Goal: Complete application form

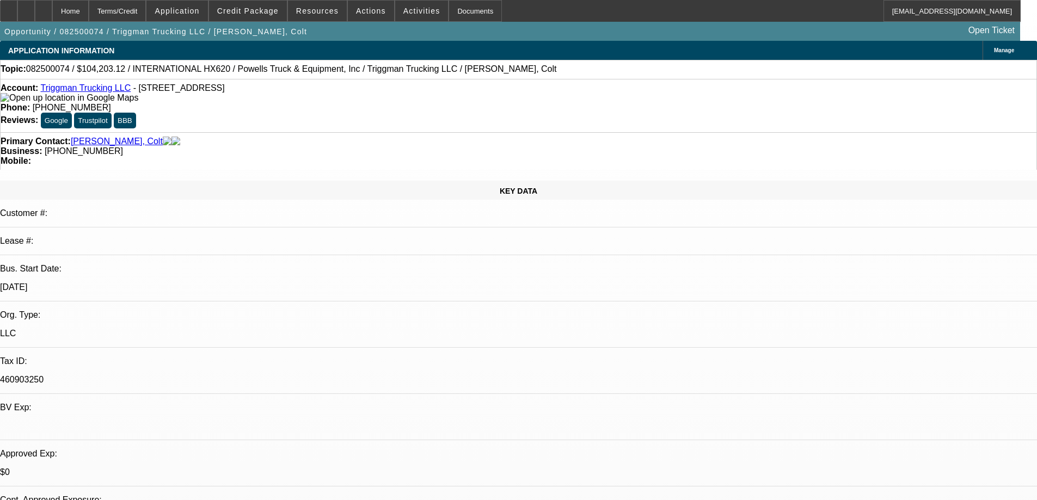
select select "0"
select select "2"
select select "0.1"
select select "4"
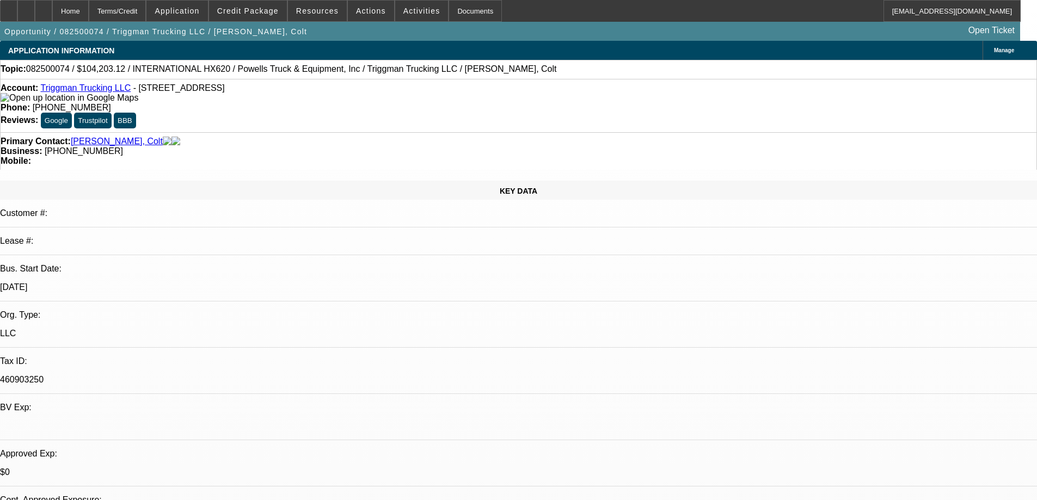
select select "0"
select select "2"
select select "0.1"
select select "4"
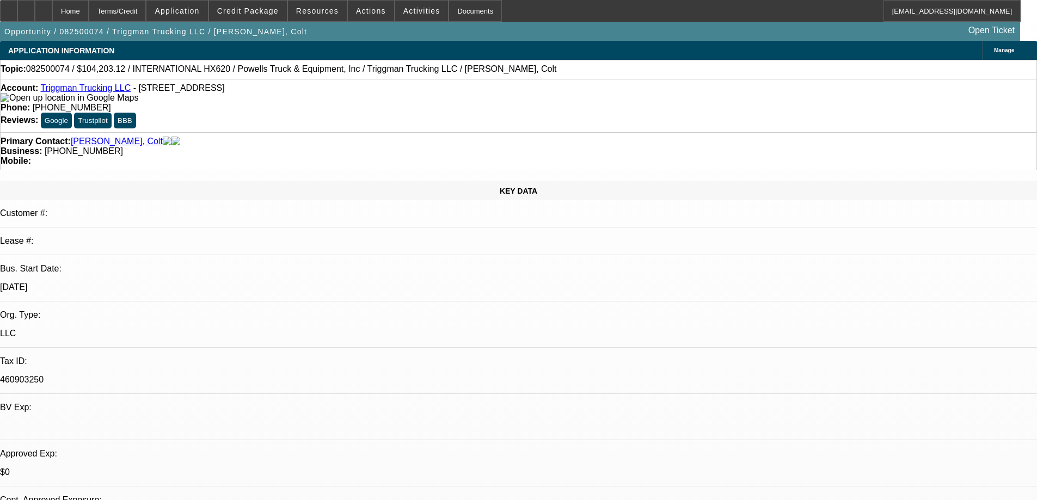
select select "0"
select select "2"
select select "0.1"
select select "4"
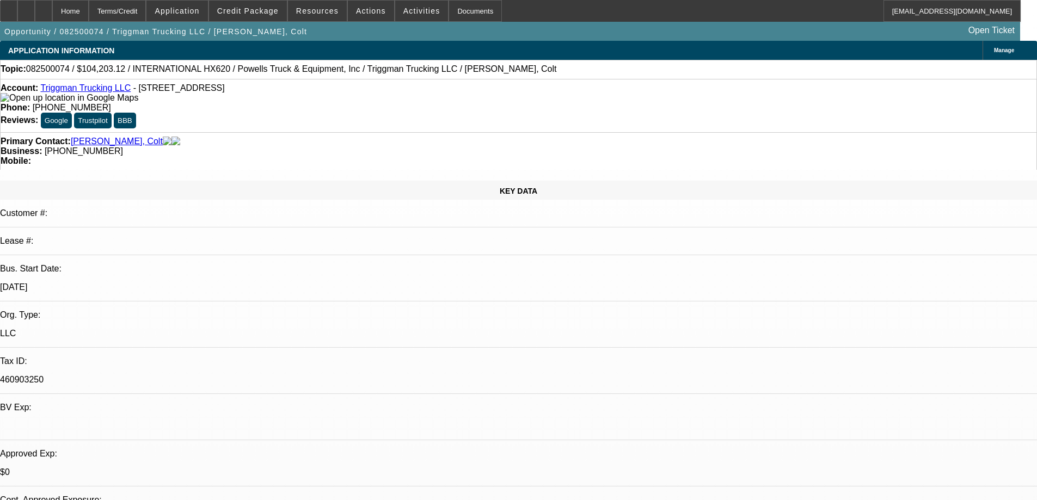
select select "0"
select select "2"
select select "0.1"
select select "4"
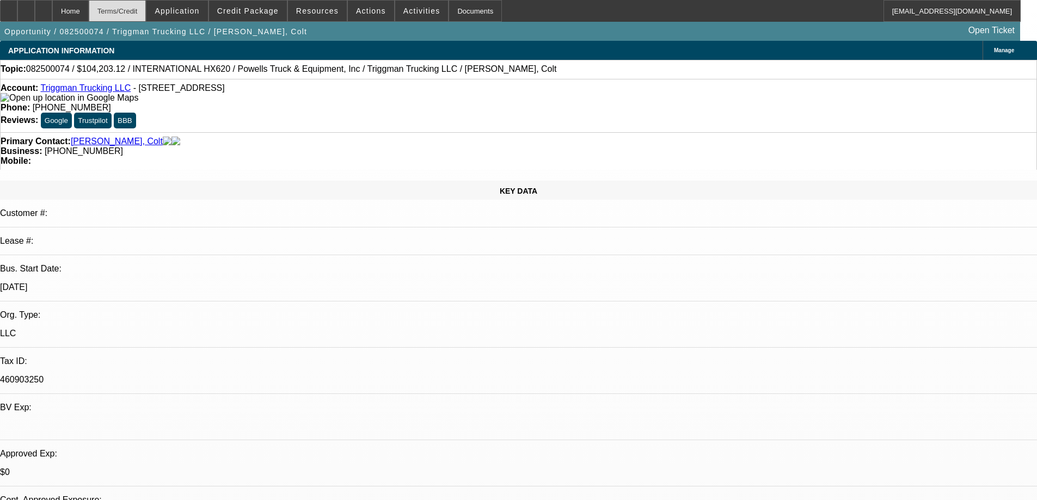
select select "0"
select select "2"
select select "0.1"
select select "4"
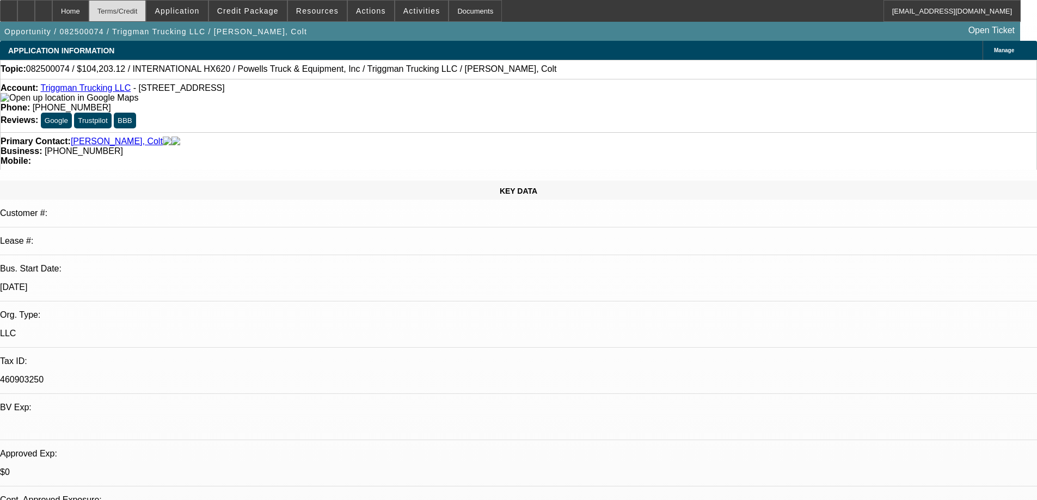
select select "0"
select select "2"
select select "0.1"
select select "4"
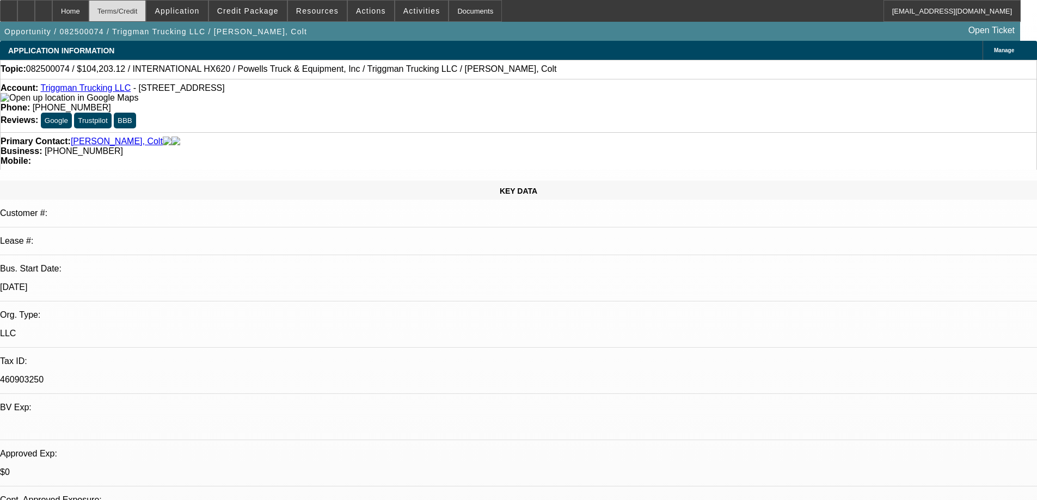
select select "0"
select select "2"
select select "0.1"
select select "4"
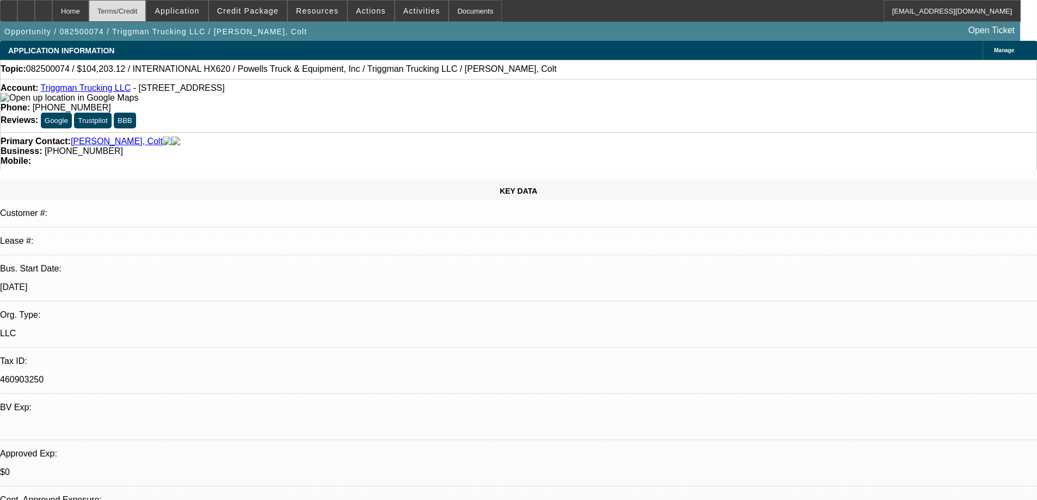
select select "0"
select select "2"
select select "0.1"
select select "4"
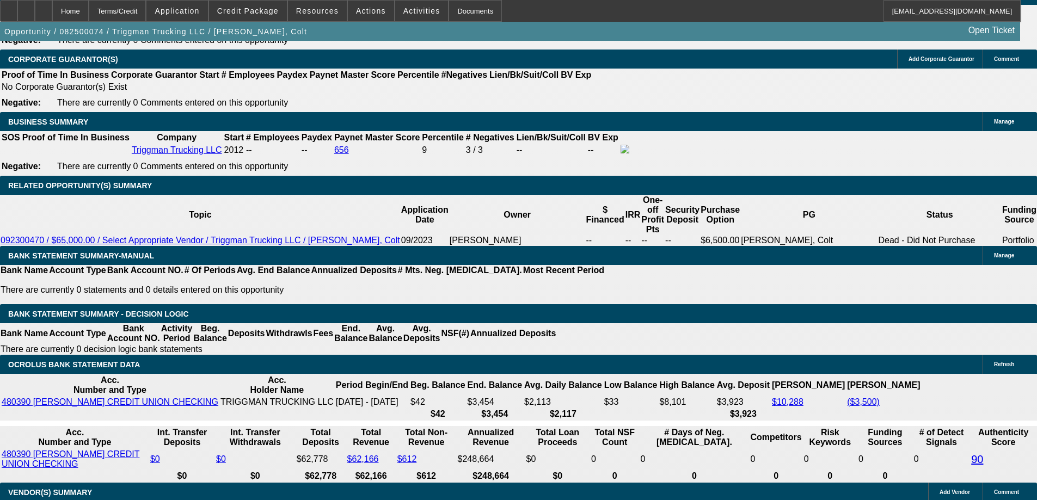
scroll to position [1688, 0]
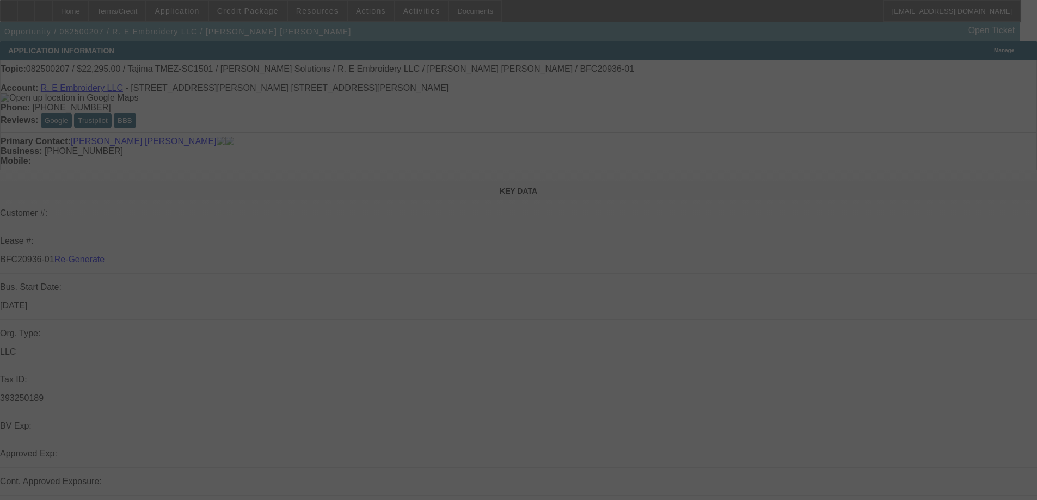
select select "3"
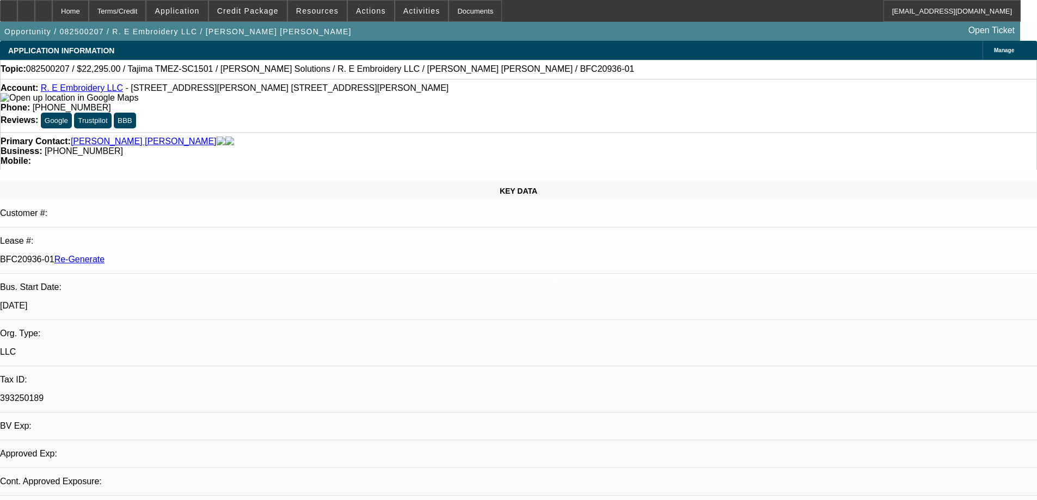
select select "0"
select select "2"
select select "0"
select select "6"
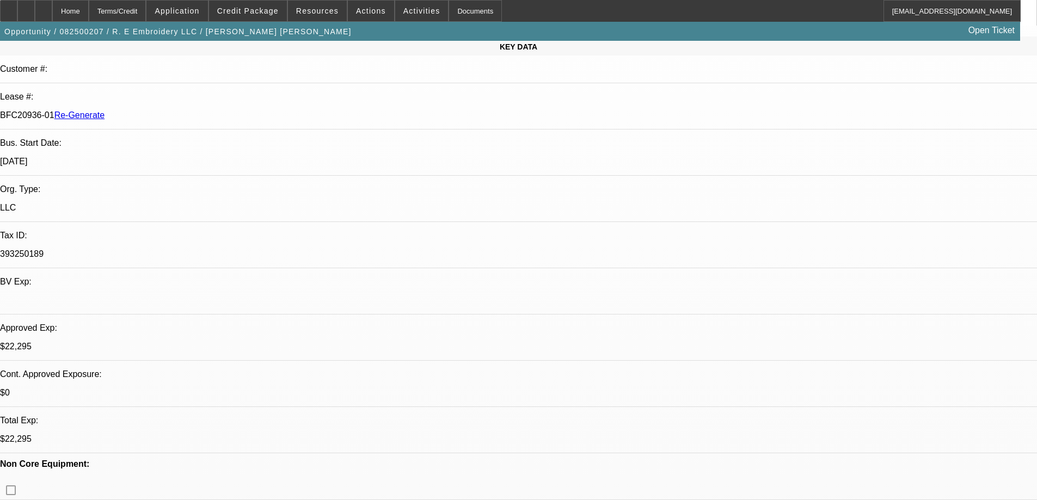
scroll to position [163, 0]
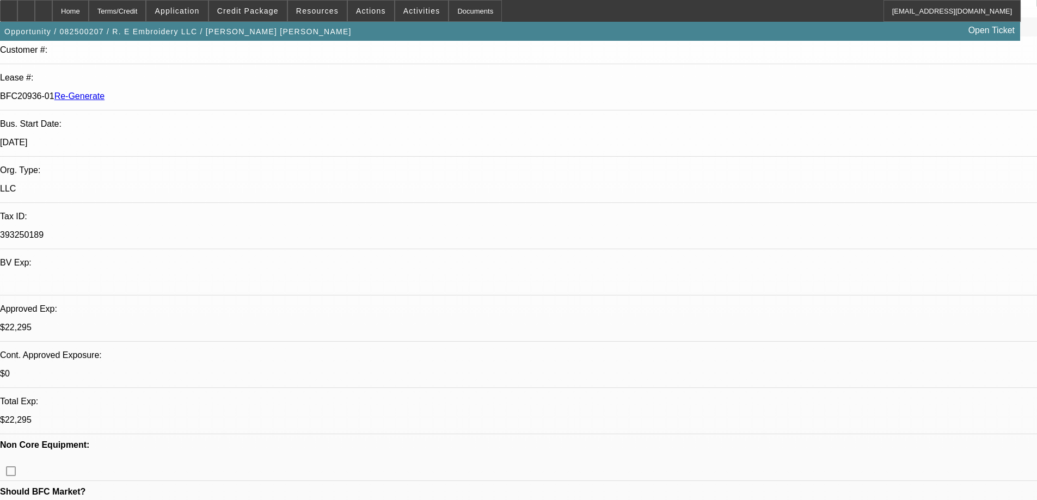
click at [458, 4] on div "Documents" at bounding box center [475, 11] width 53 height 22
click at [253, 16] on span at bounding box center [248, 11] width 78 height 26
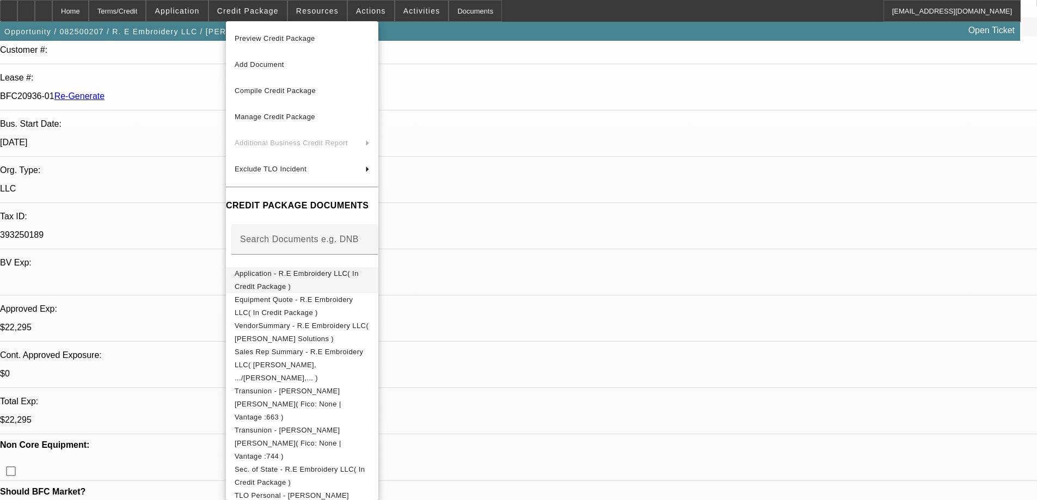
click at [285, 277] on span "Application - R.E Embroidery LLC( In Credit Package )" at bounding box center [297, 280] width 124 height 21
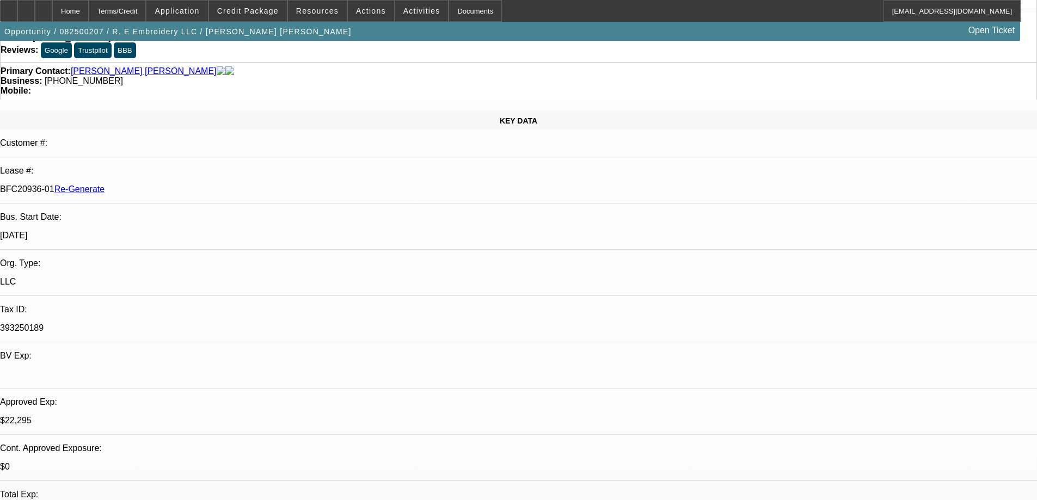
scroll to position [0, 0]
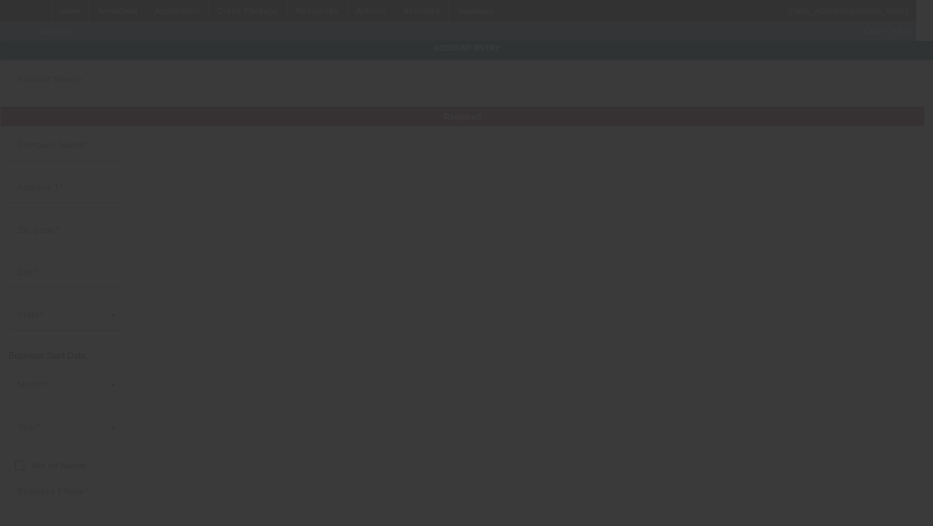
type input "R. E Embroidery LLC"
type input "337 Widmer Dr NE"
type input "99357"
type input "Royal City"
type input "(509) 845-9464"
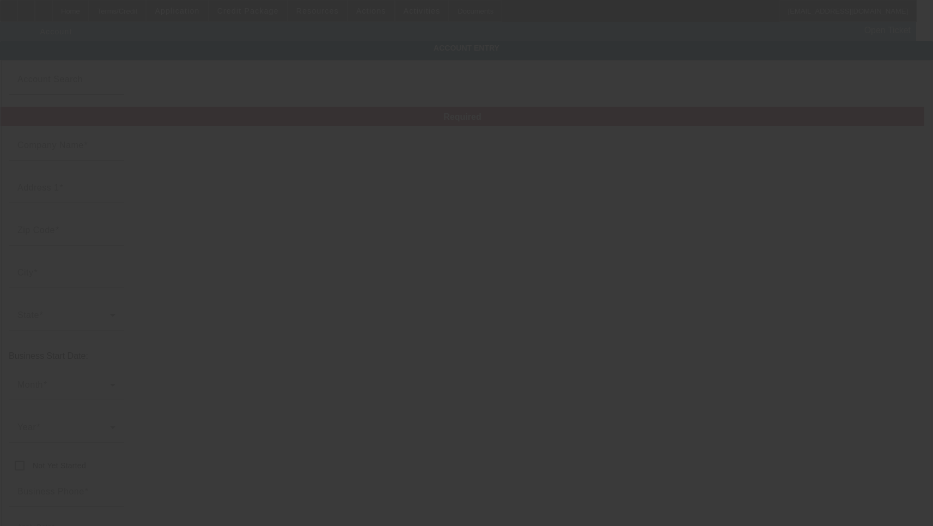
type input "12641 Adams Road 12.5 Sw"
type input "cecilioramosmoran@yahoo.com"
type input "393250189"
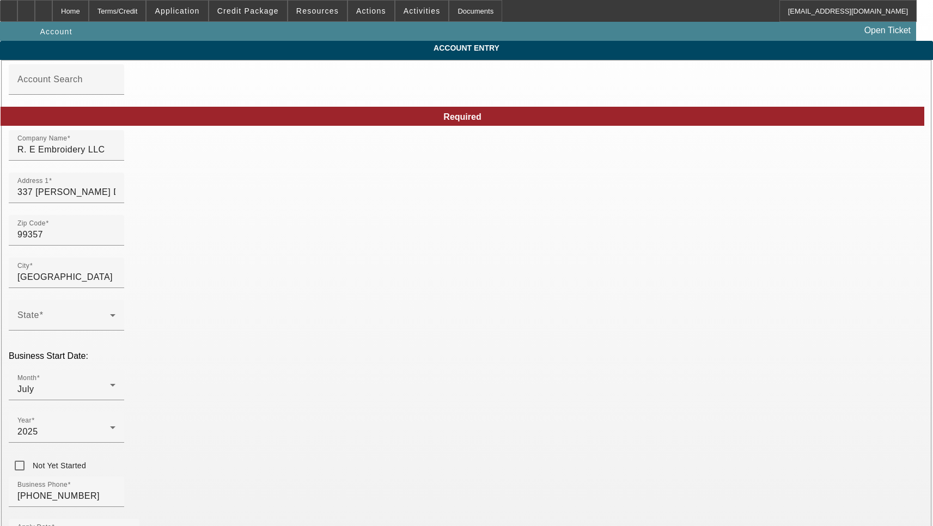
type input "8/8/2025"
click at [115, 156] on input "R. E Embroidery LLC" at bounding box center [66, 149] width 98 height 13
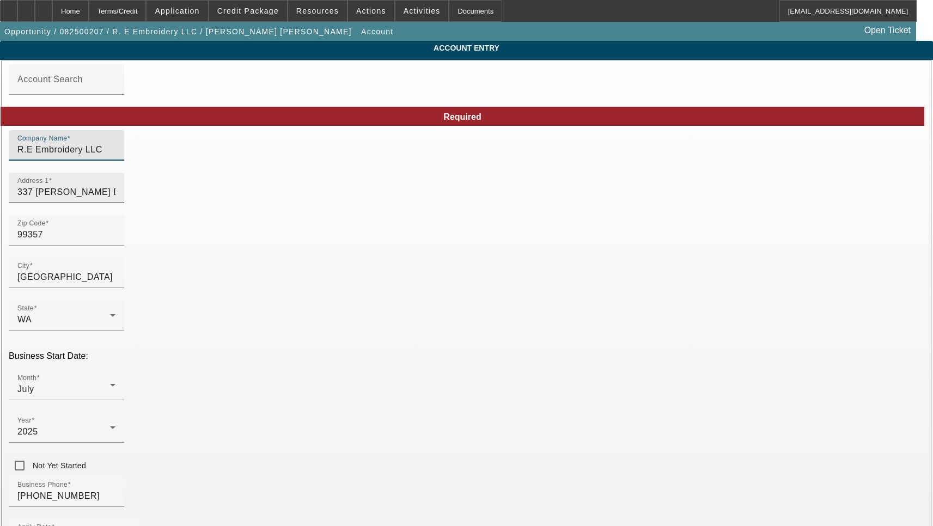
type input "R.E Embroidery LLC"
click at [115, 199] on input "337 Widmer Dr NE" at bounding box center [66, 192] width 98 height 13
paste input "12641 Adams Road S #12.5"
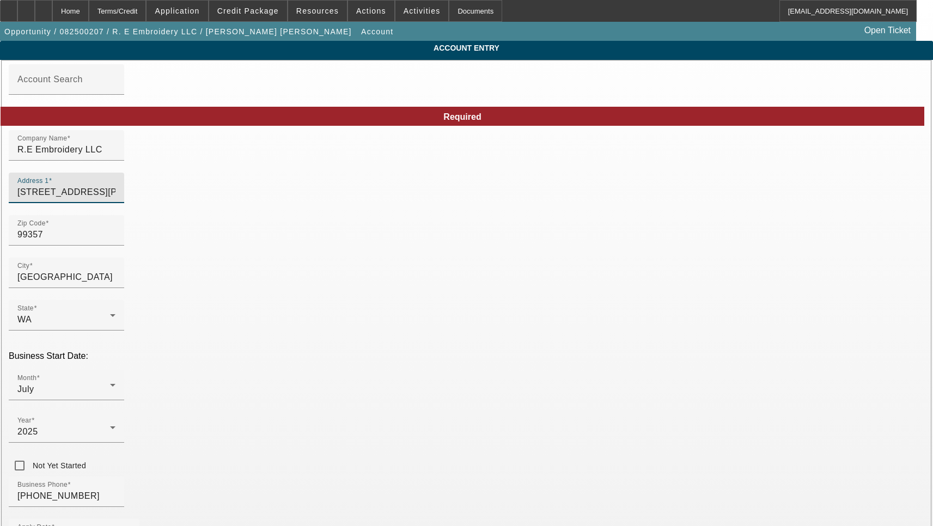
type input "12641 Adams Road S #12.5"
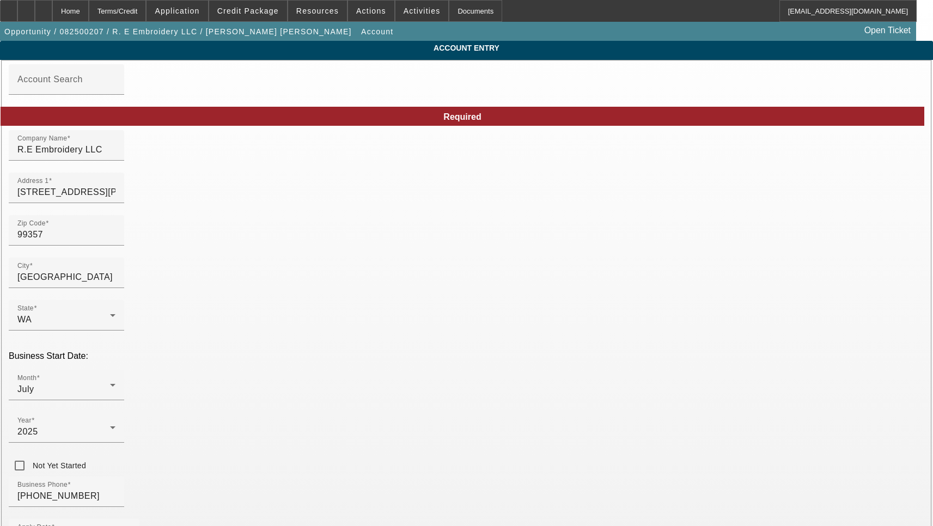
type input "g"
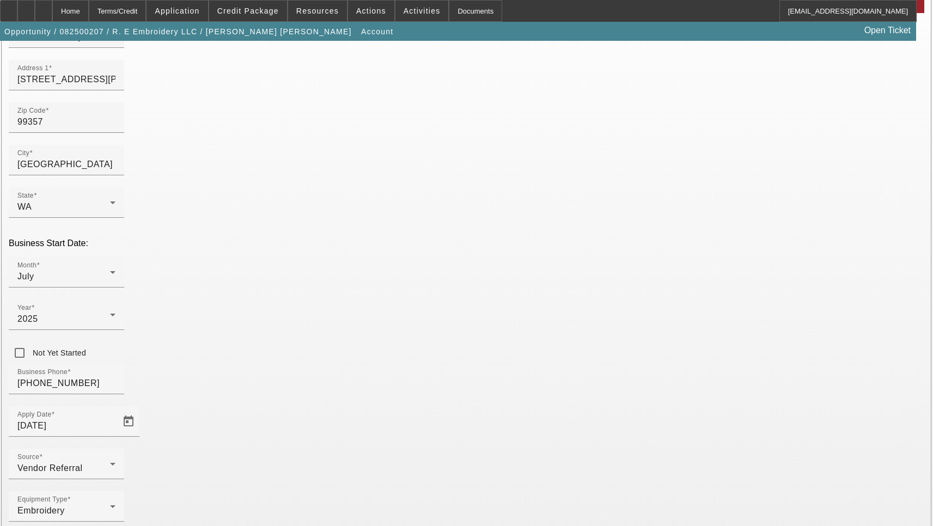
scroll to position [116, 0]
type input "Grant"
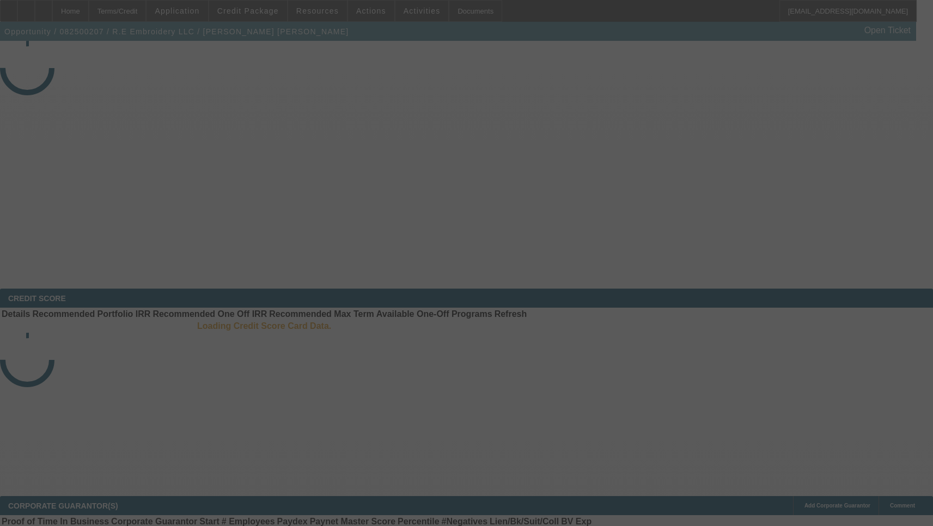
select select "3"
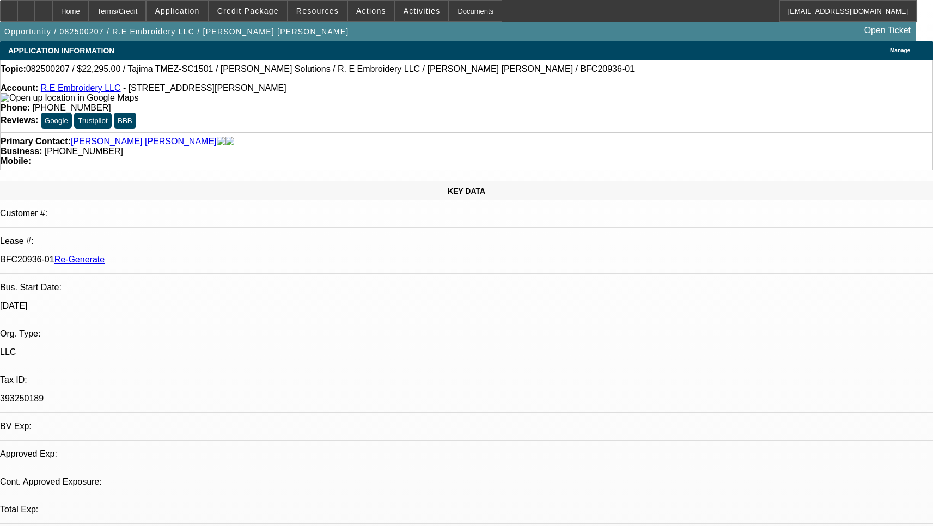
select select "0"
select select "2"
select select "0"
select select "6"
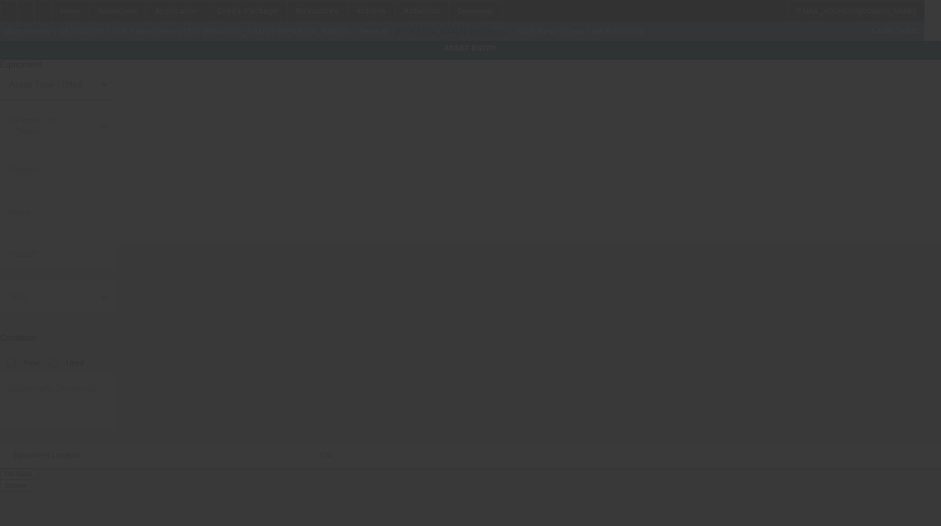
type input "Tajima"
type input "TMEZ-SC1501"
radio input "true"
type textarea "new single head embroidery machine"
type input "[STREET_ADDRESS][PERSON_NAME]"
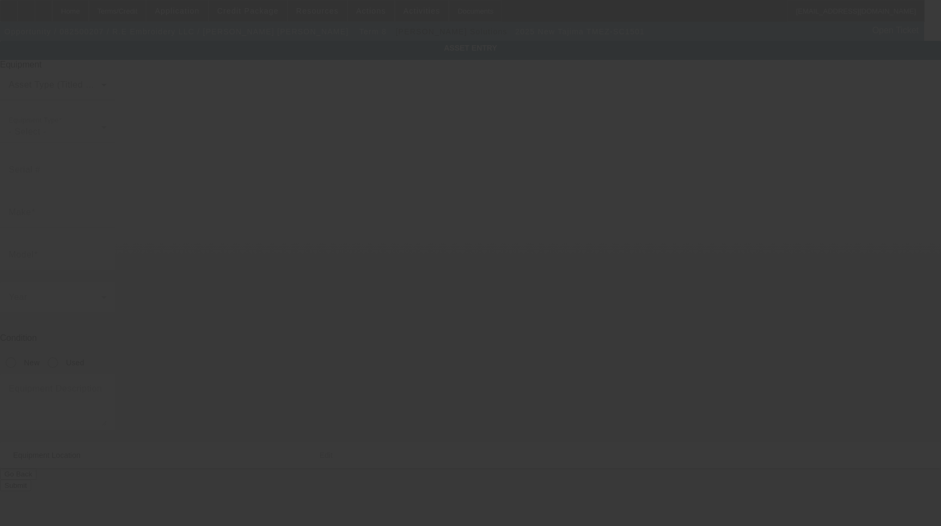
type input "337 Widmer Drive NE"
type input "[GEOGRAPHIC_DATA]"
type input "99357"
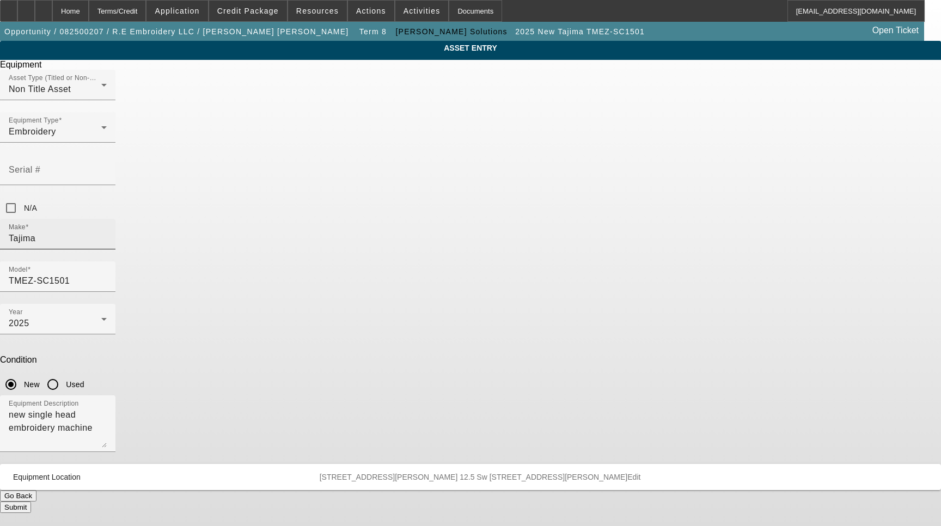
click at [107, 232] on input "Tajima" at bounding box center [58, 238] width 98 height 13
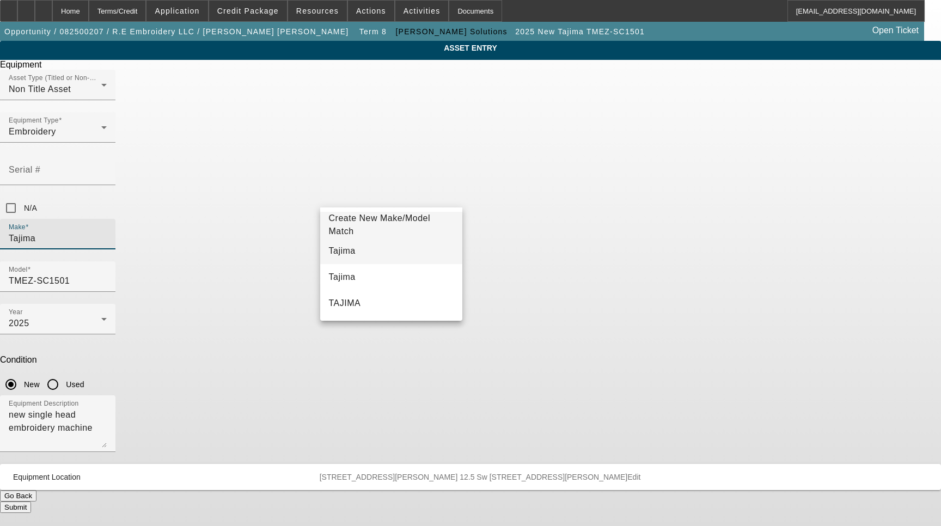
click at [353, 246] on mat-option "Tajima" at bounding box center [391, 251] width 143 height 26
type input "Tajima"
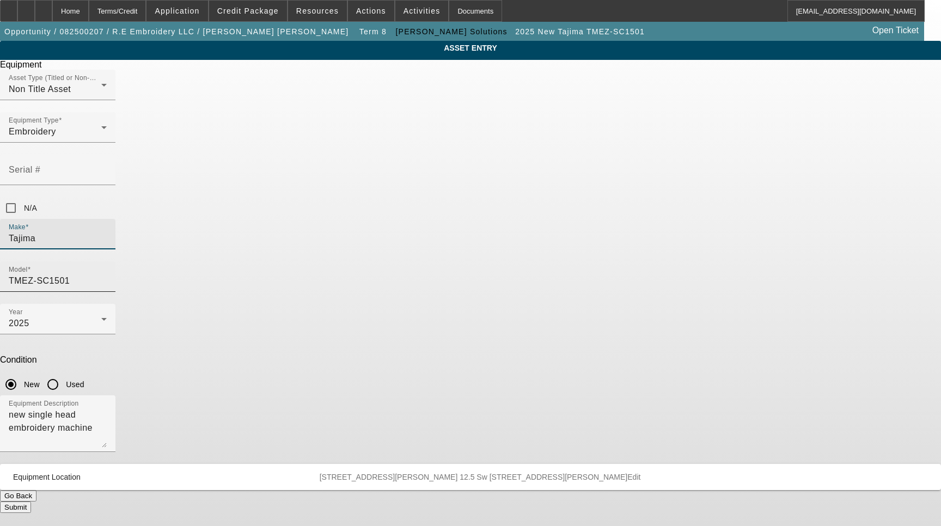
click at [107, 274] on input "TMEZ-SC1501" at bounding box center [58, 280] width 98 height 13
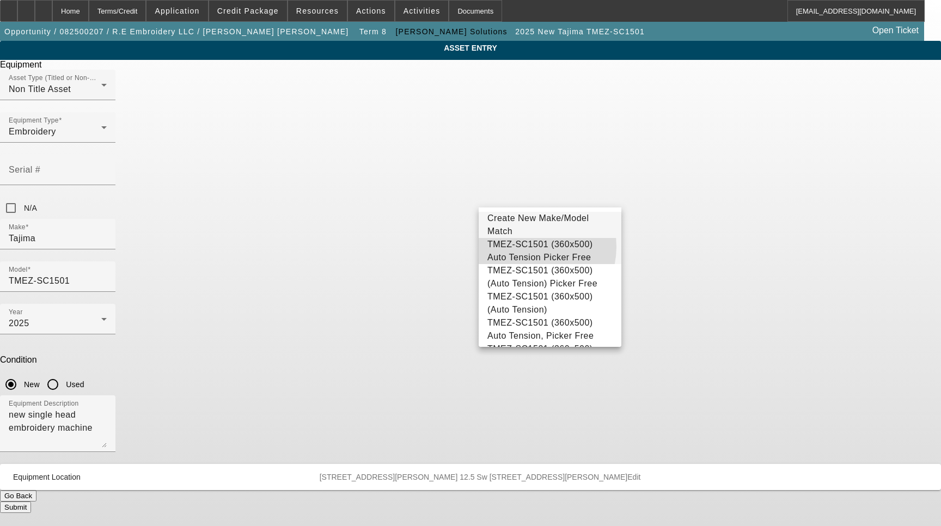
click at [529, 247] on span "TMEZ-SC1501 (360x500) Auto Tension Picker Free" at bounding box center [540, 251] width 106 height 22
type input "TMEZ-SC1501 (360x500) Auto Tension Picker Free"
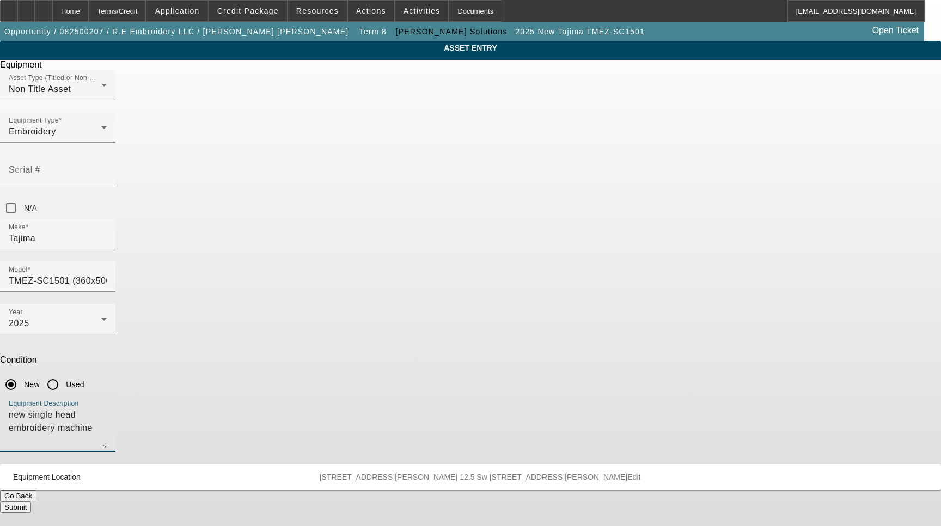
click at [107, 408] on textarea "new single head embroidery machine" at bounding box center [58, 427] width 98 height 39
type textarea "15 Needle Single Head Embroidery Machine Includes: Stand, Supply Kit, Cap Drive…"
click at [595, 473] on span "Equipment Location 12641 Adams Road 12.5 Sw 337 Widmer Drive NE Royal City WA 9…" at bounding box center [468, 477] width 910 height 9
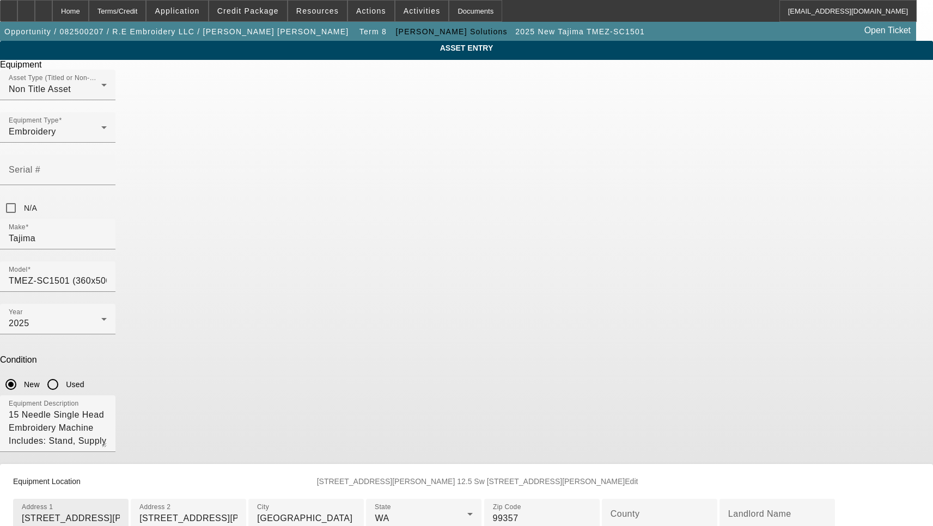
click at [120, 512] on input "[STREET_ADDRESS][PERSON_NAME]" at bounding box center [71, 518] width 98 height 13
paste input "S #12.5"
type input "[STREET_ADDRESS][PERSON_NAME]"
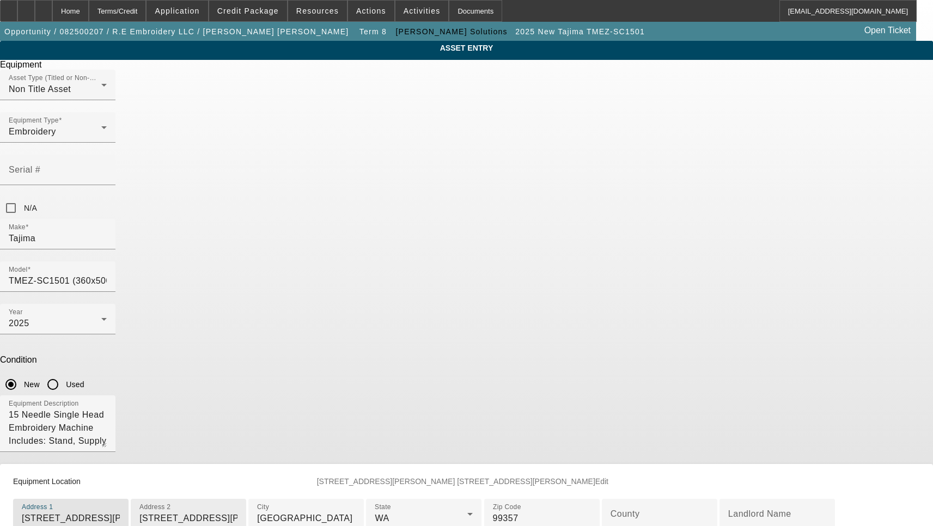
click at [237, 512] on input "337 Widmer Drive NE" at bounding box center [188, 518] width 98 height 13
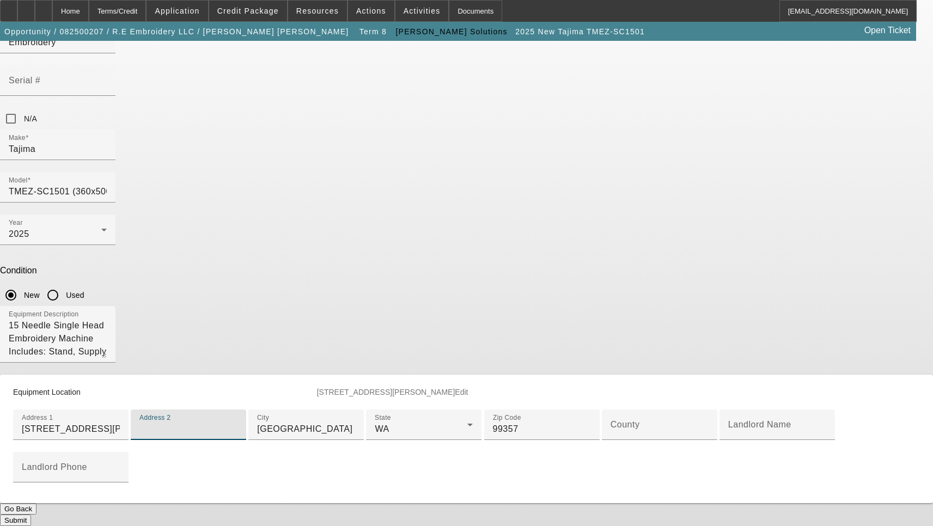
scroll to position [218, 0]
click at [610, 423] on input "County" at bounding box center [659, 429] width 98 height 13
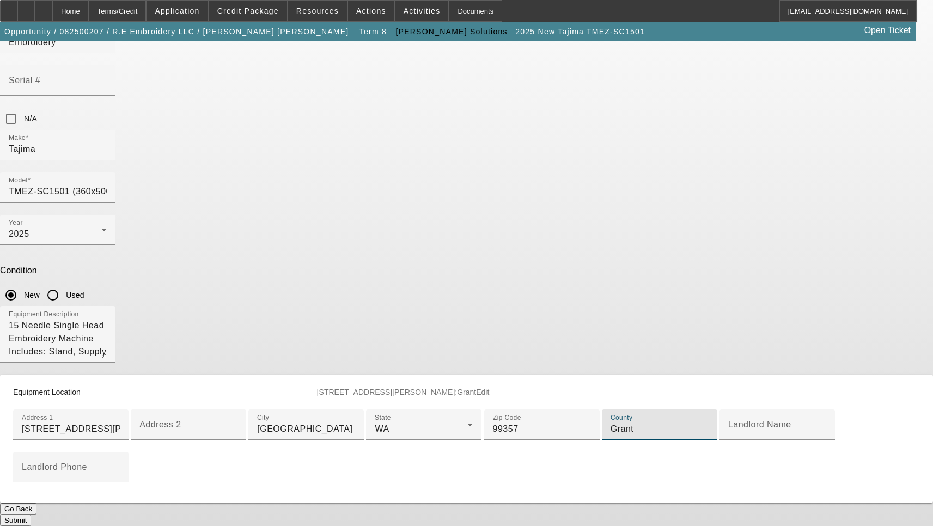
scroll to position [259, 0]
type input "Grant"
click at [31, 515] on button "Submit" at bounding box center [15, 520] width 31 height 11
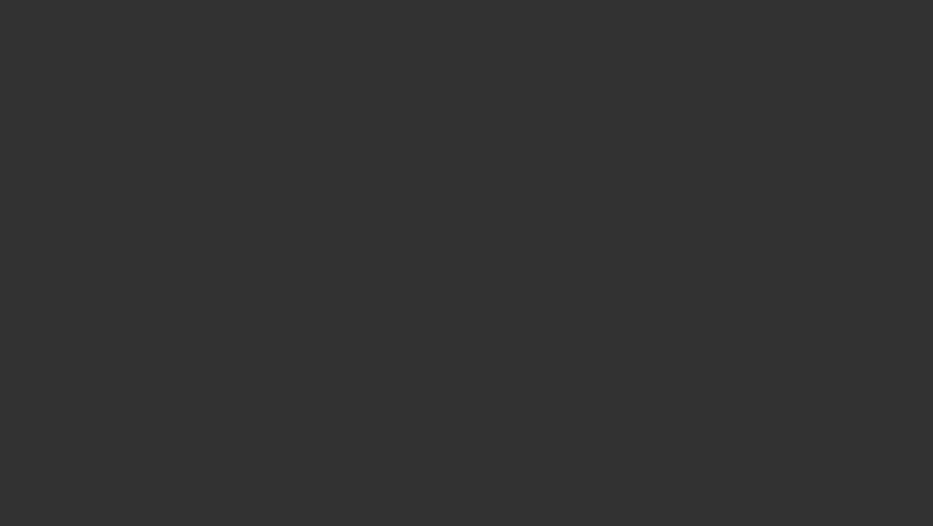
select select "3"
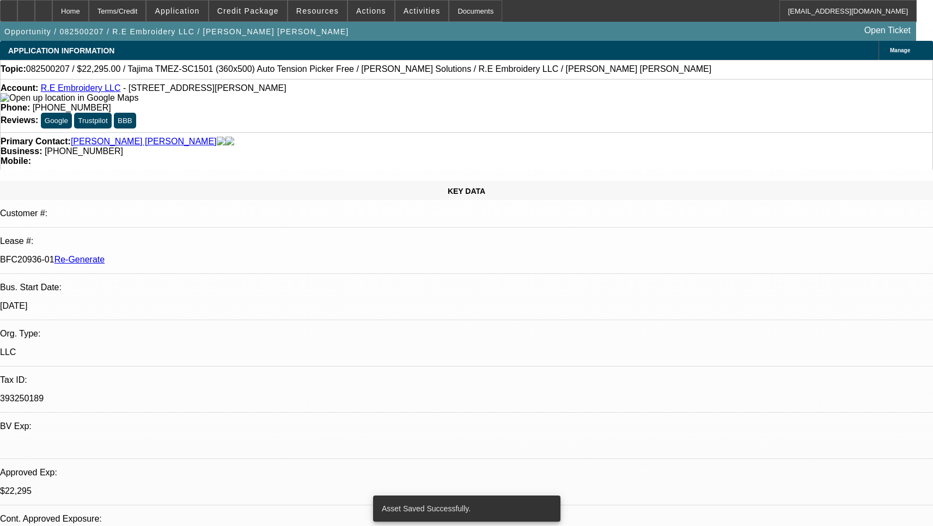
select select "0"
select select "2"
select select "0"
select select "6"
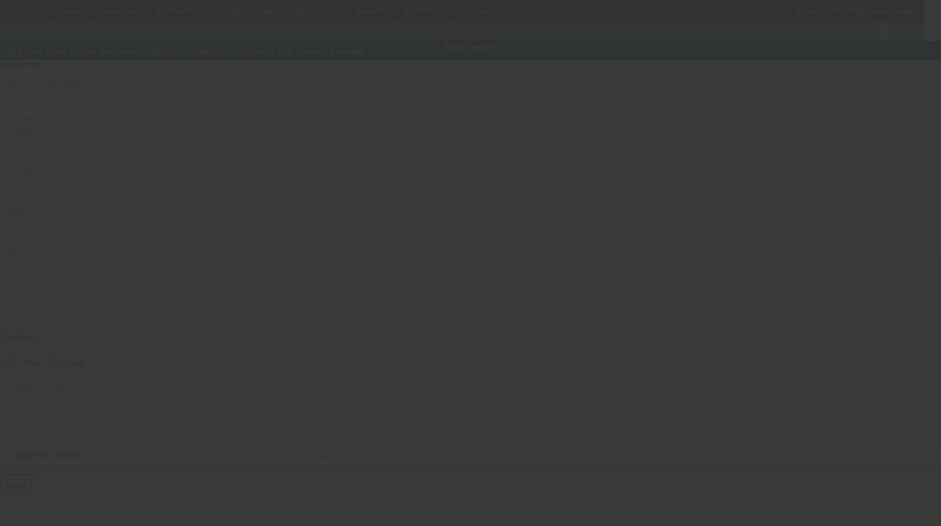
type input "Pulse"
type input "L-Com Composer [PERSON_NAME]/ML Software + Lan License Package"
radio input "true"
type textarea "editing / lettering software"
type input "337 [PERSON_NAME] Dr [PERSON_NAME]"
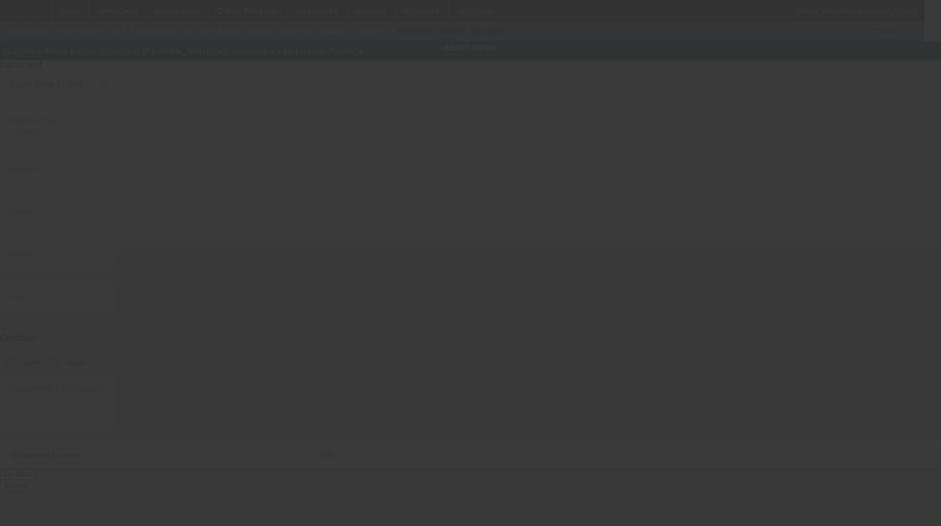
type input "[STREET_ADDRESS][PERSON_NAME]"
type input "[GEOGRAPHIC_DATA]"
type input "99357"
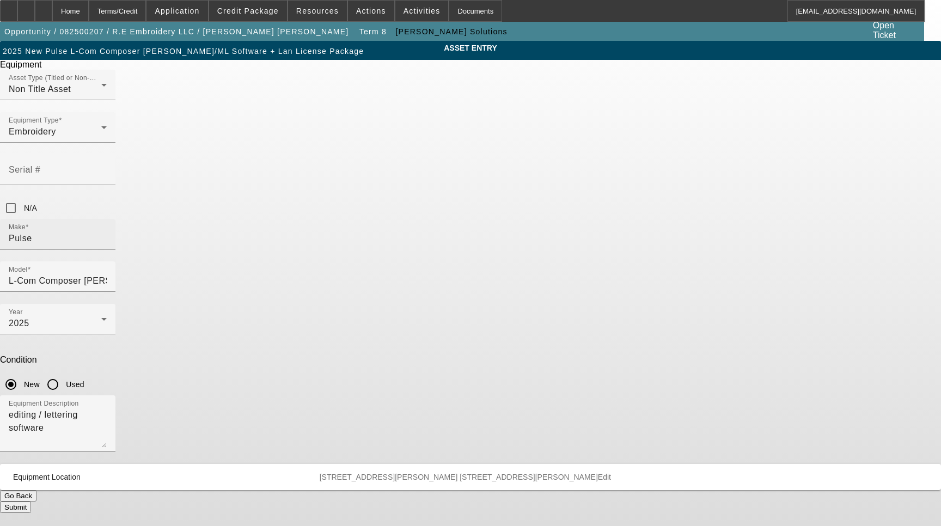
click at [107, 232] on input "Pulse" at bounding box center [58, 238] width 98 height 13
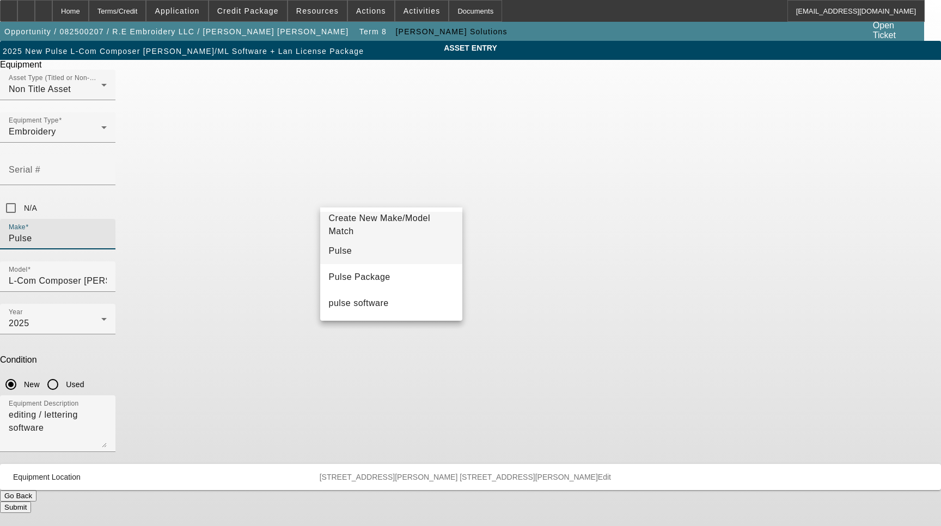
click at [368, 244] on mat-option "Pulse" at bounding box center [391, 251] width 143 height 26
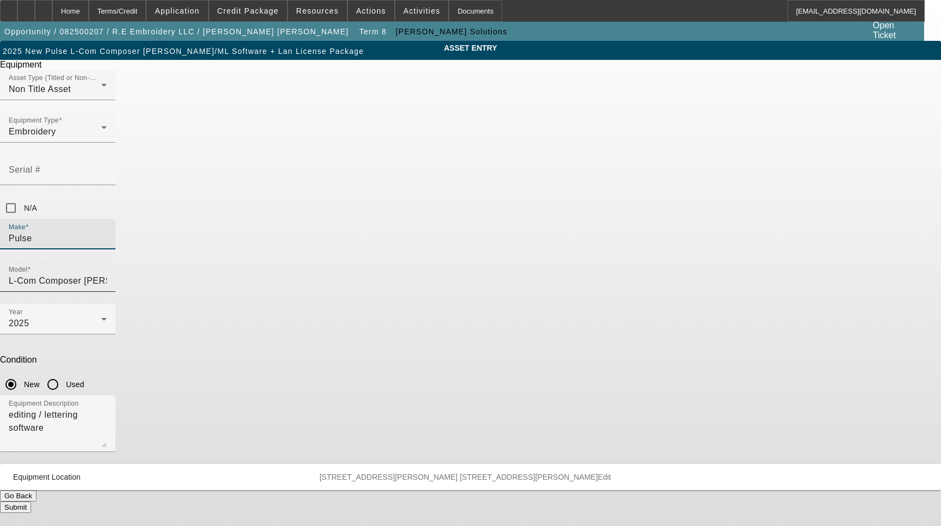
click at [107, 274] on input "L-Com Composer [PERSON_NAME]/ML Software + Lan License Package" at bounding box center [58, 280] width 98 height 13
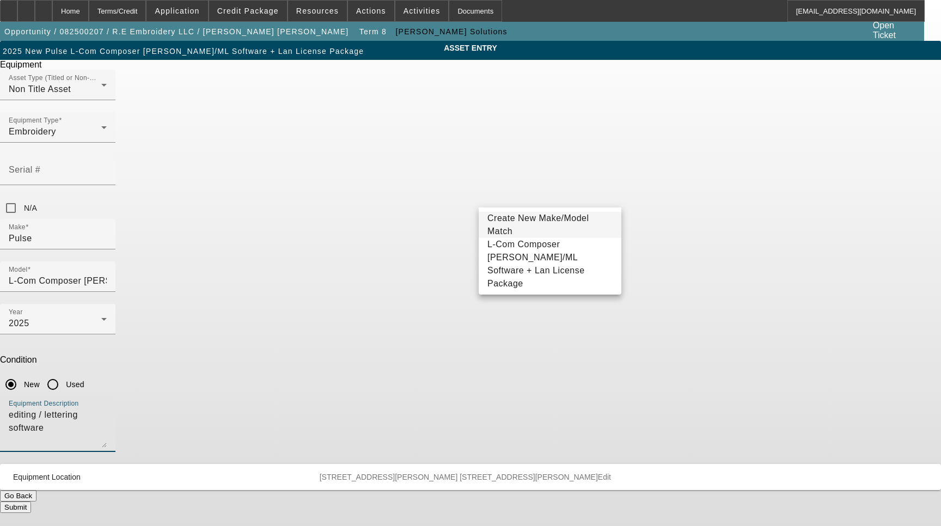
click at [107, 408] on textarea "editing / lettering software" at bounding box center [58, 427] width 98 height 39
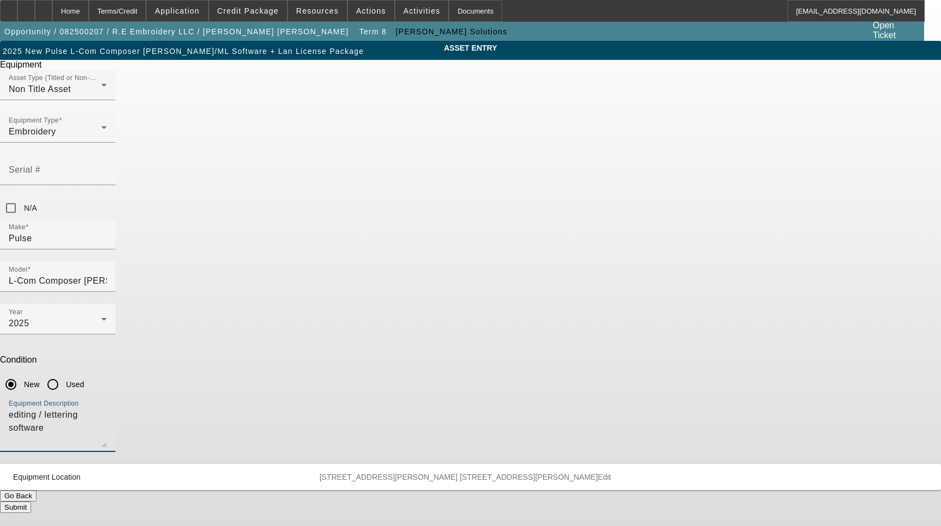
click at [107, 408] on textarea "editing / lettering software" at bounding box center [58, 427] width 98 height 39
click at [598, 473] on span "Edit" at bounding box center [604, 477] width 13 height 9
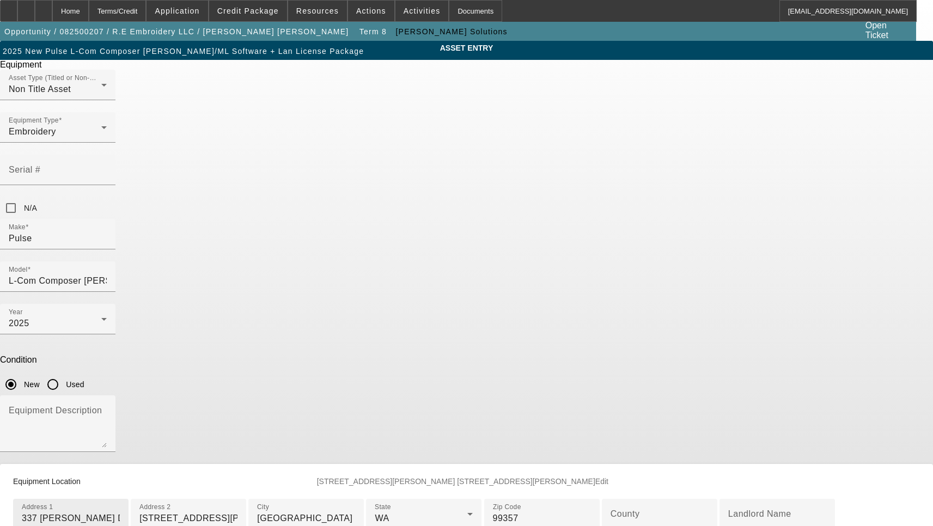
click at [120, 512] on input "337 [PERSON_NAME] Dr [PERSON_NAME]" at bounding box center [71, 518] width 98 height 13
paste input "[STREET_ADDRESS][PERSON_NAME]"
type input "[STREET_ADDRESS][PERSON_NAME]"
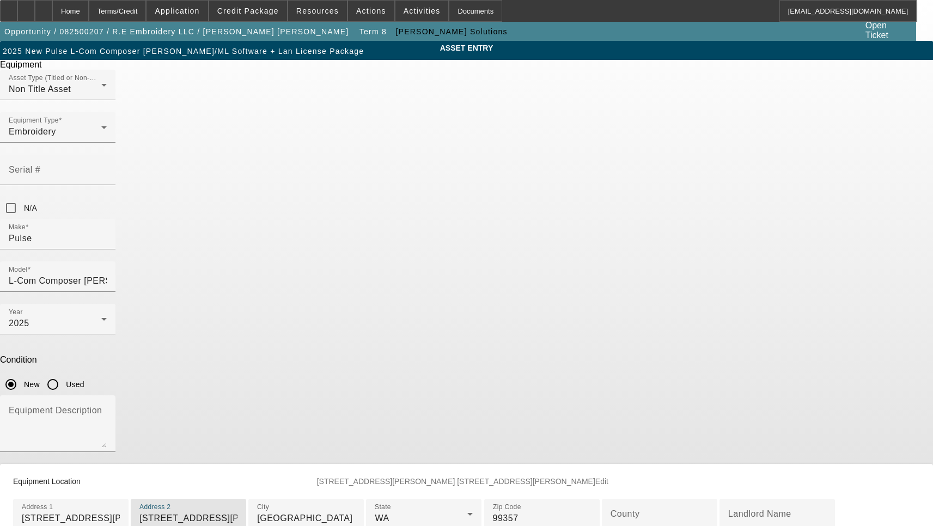
click at [237, 512] on input "[STREET_ADDRESS][PERSON_NAME]" at bounding box center [188, 518] width 98 height 13
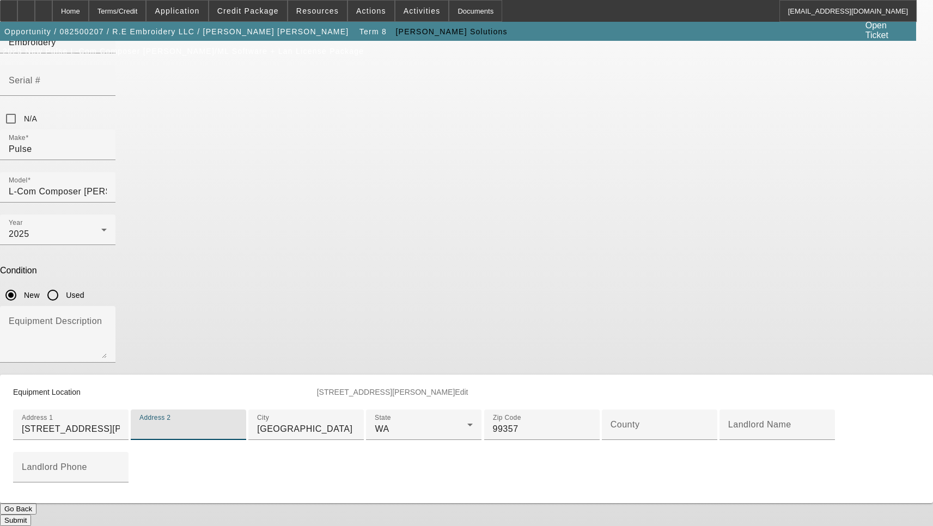
scroll to position [218, 0]
click at [602, 440] on div at bounding box center [659, 446] width 115 height 12
click at [610, 423] on input "County" at bounding box center [659, 429] width 98 height 13
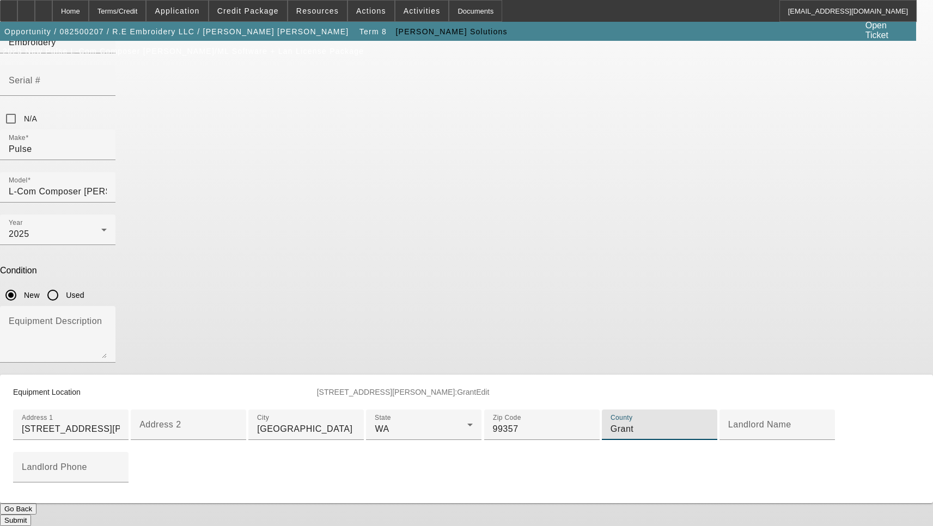
scroll to position [259, 0]
type input "Grant"
click at [31, 515] on button "Submit" at bounding box center [15, 520] width 31 height 11
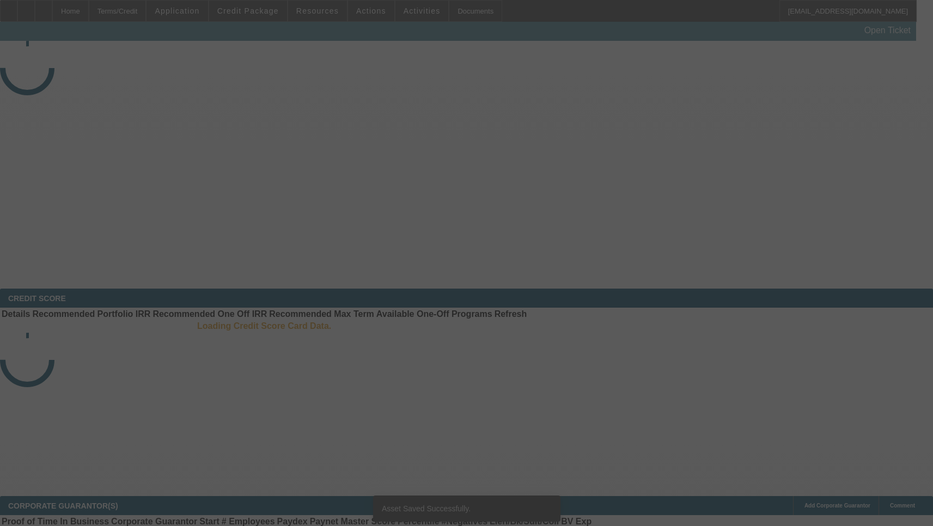
select select "3"
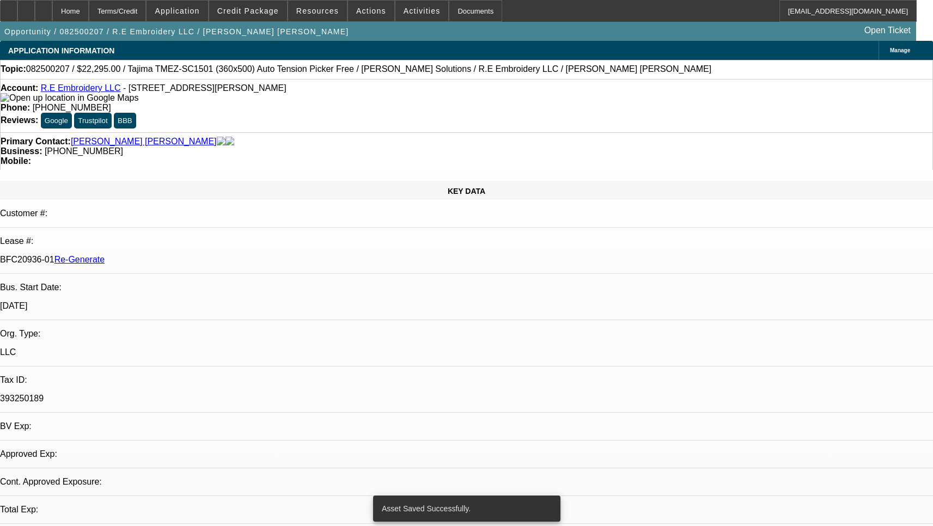
select select "0"
select select "2"
select select "0"
select select "6"
